Goal: Use online tool/utility

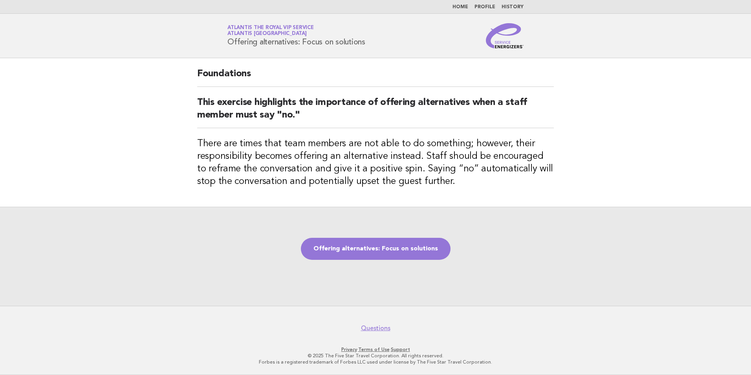
click at [506, 40] on img at bounding box center [505, 35] width 38 height 25
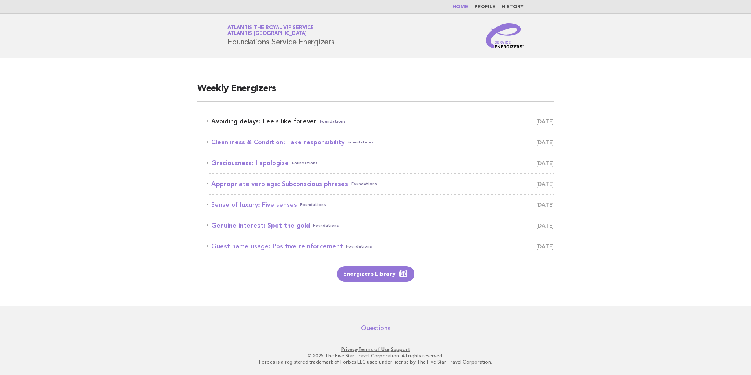
click at [274, 118] on link "Avoiding delays: Feels like forever Foundations September 7" at bounding box center [380, 121] width 347 height 11
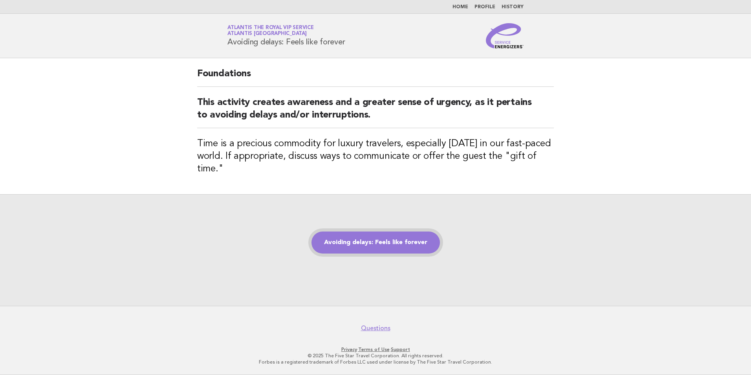
click at [387, 246] on link "Avoiding delays: Feels like forever" at bounding box center [376, 242] width 129 height 22
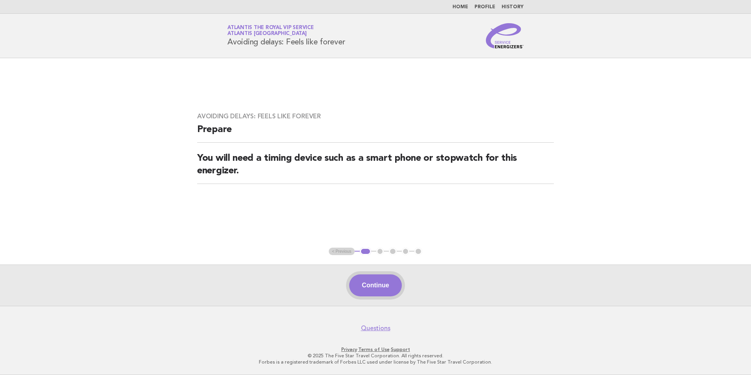
click at [367, 294] on button "Continue" at bounding box center [375, 285] width 52 height 22
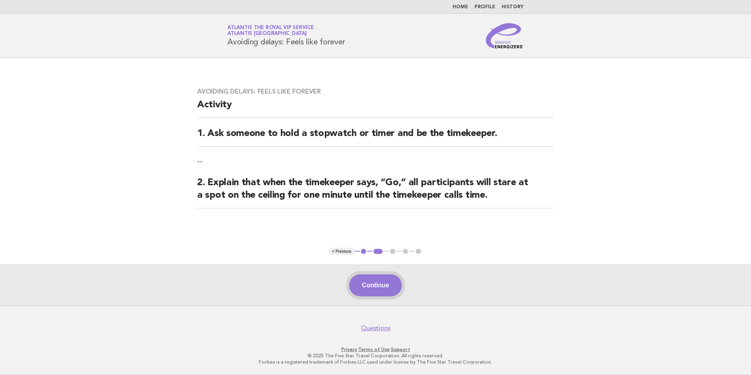
click at [369, 286] on button "Continue" at bounding box center [375, 285] width 52 height 22
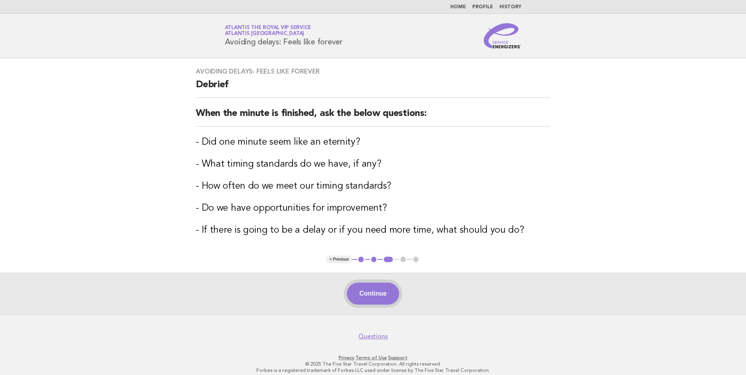
click at [380, 288] on button "Continue" at bounding box center [373, 294] width 52 height 22
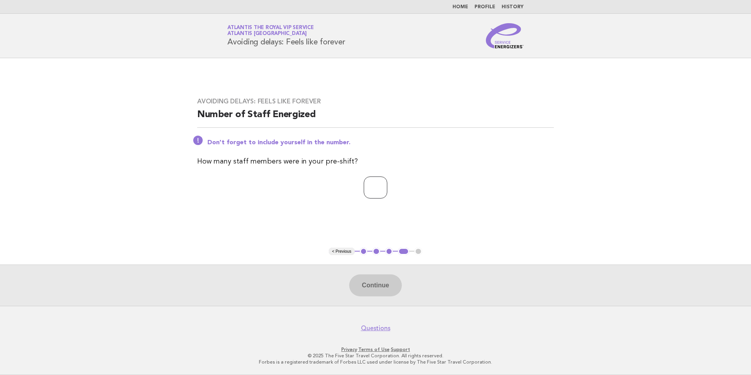
click at [368, 188] on input "number" at bounding box center [376, 187] width 24 height 22
type input "*"
click at [381, 281] on button "Continue" at bounding box center [375, 285] width 52 height 22
